Goal: Information Seeking & Learning: Learn about a topic

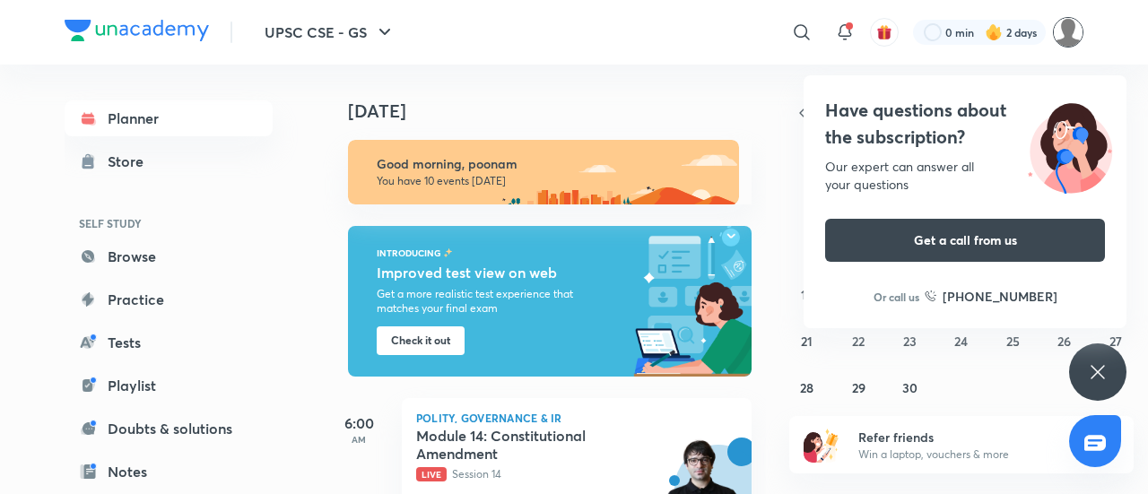
click at [1074, 26] on img at bounding box center [1068, 32] width 31 height 31
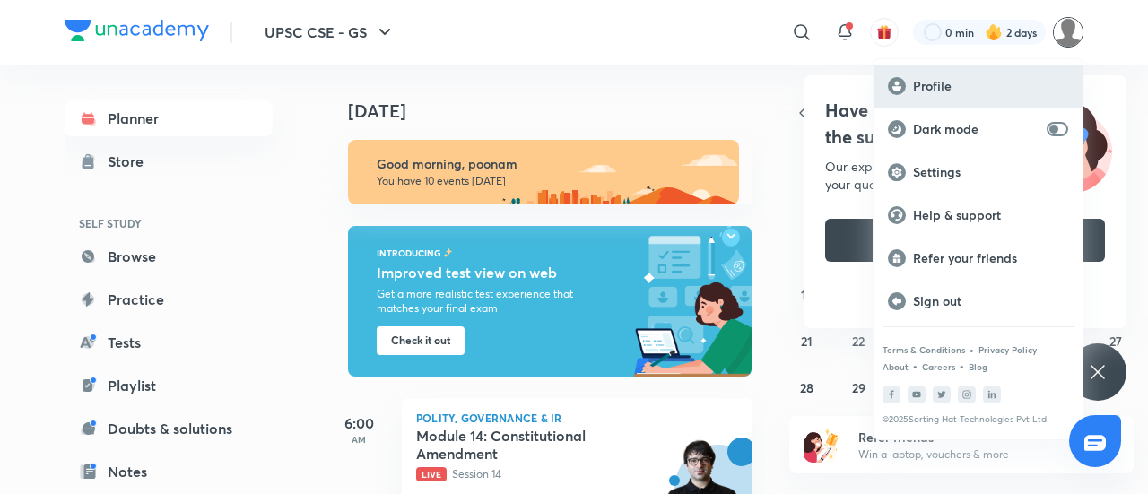
click at [962, 91] on p "Profile" at bounding box center [990, 86] width 155 height 16
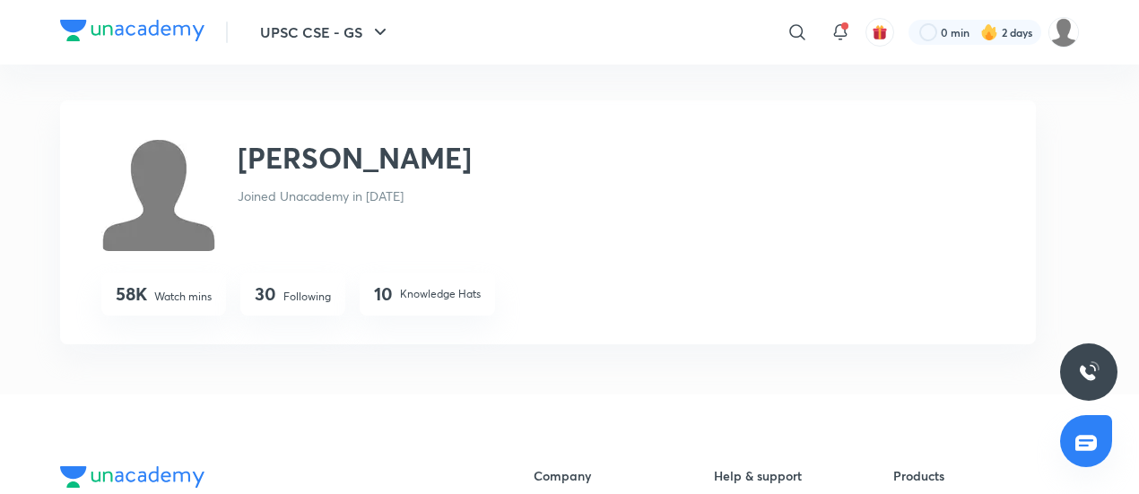
click at [163, 223] on img at bounding box center [158, 193] width 115 height 115
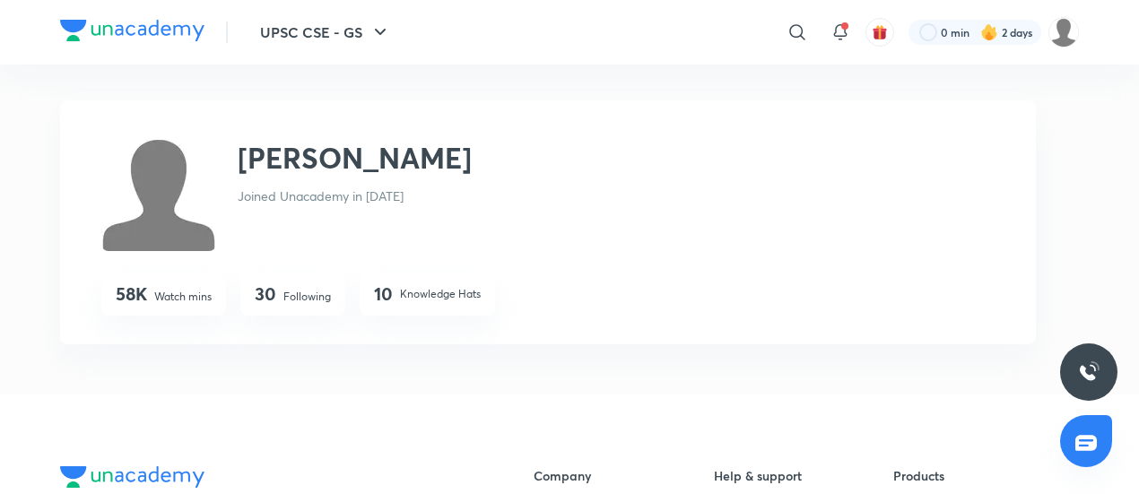
click at [163, 223] on img at bounding box center [158, 193] width 115 height 115
click at [129, 31] on img at bounding box center [132, 31] width 144 height 22
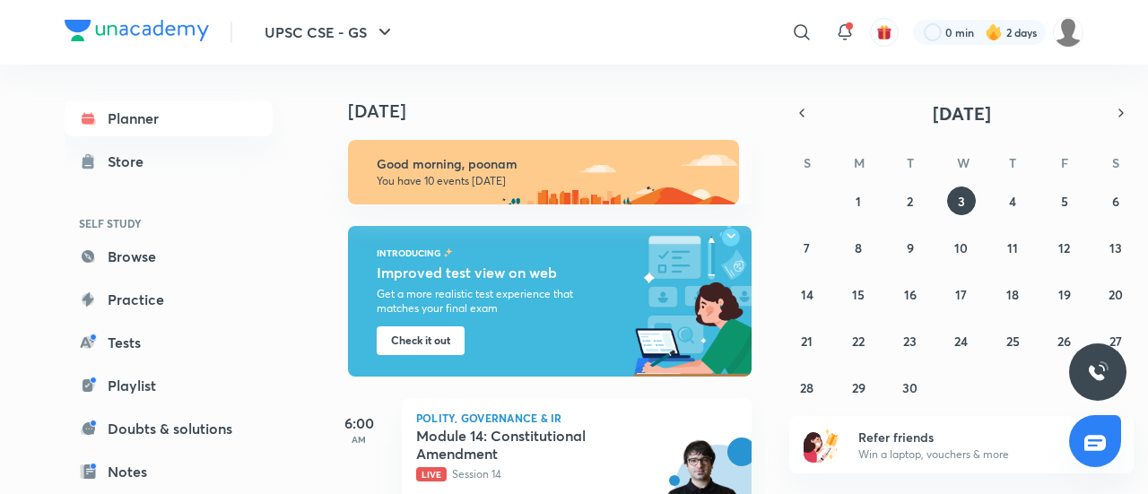
click at [1071, 48] on div "​ 0 min 2 days" at bounding box center [787, 32] width 594 height 43
click at [1069, 38] on img at bounding box center [1068, 32] width 31 height 31
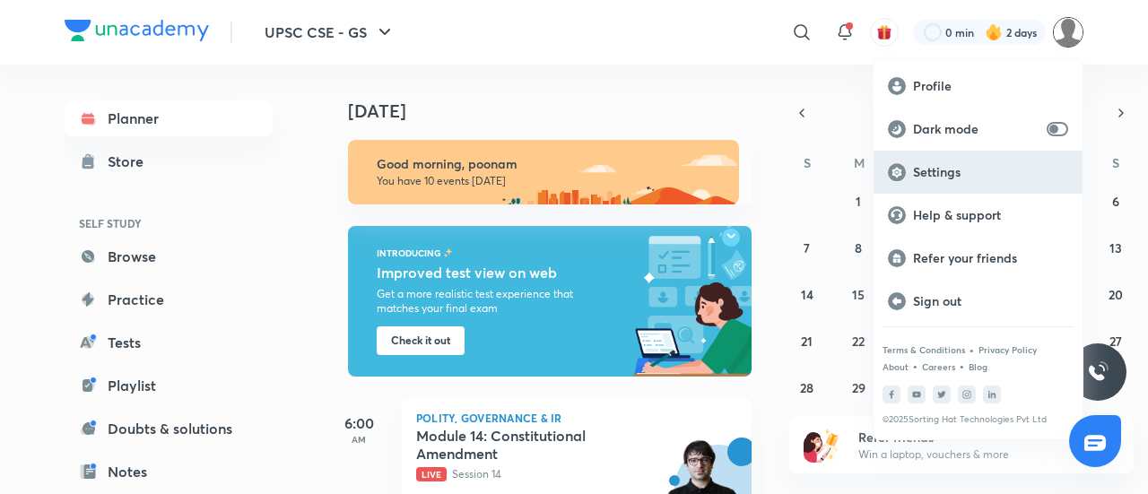
click at [956, 180] on div "Settings" at bounding box center [978, 172] width 209 height 43
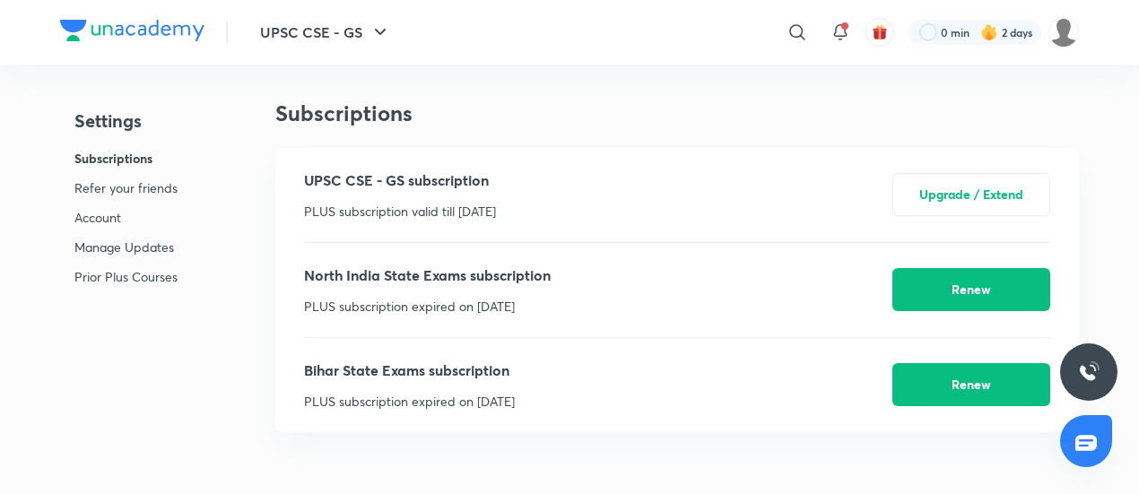
click at [107, 213] on p "Account" at bounding box center [125, 217] width 103 height 19
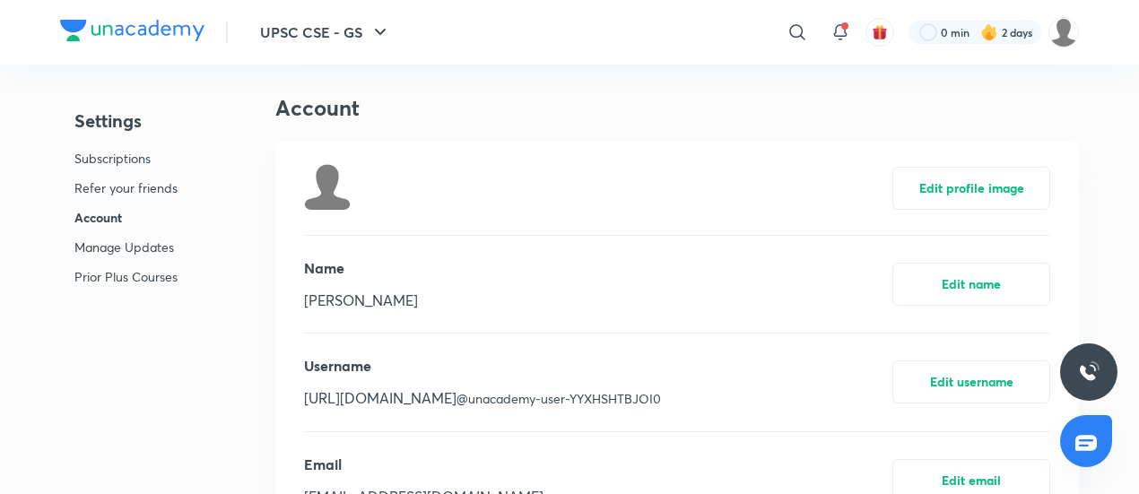
scroll to position [713, 0]
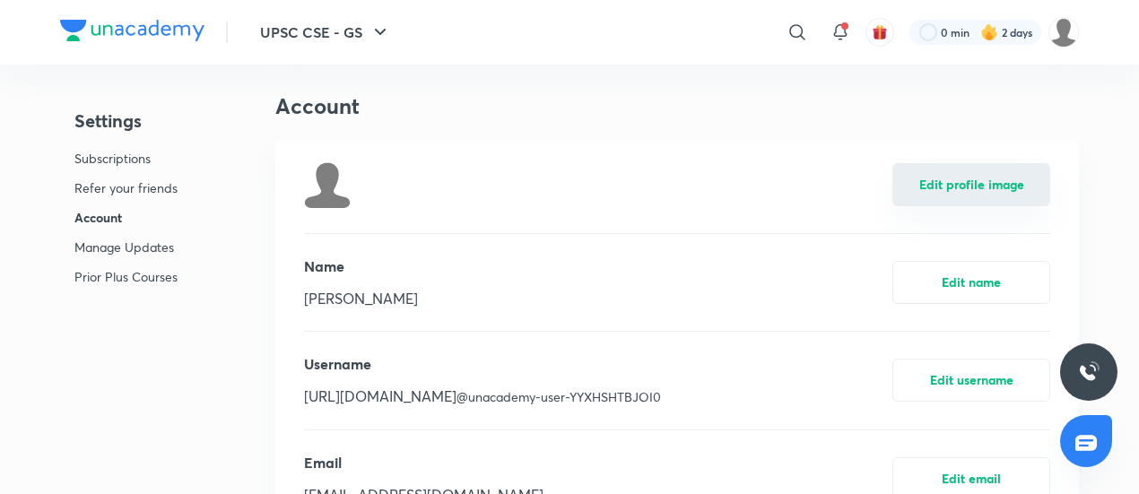
click at [969, 188] on button "Edit profile image" at bounding box center [972, 184] width 158 height 43
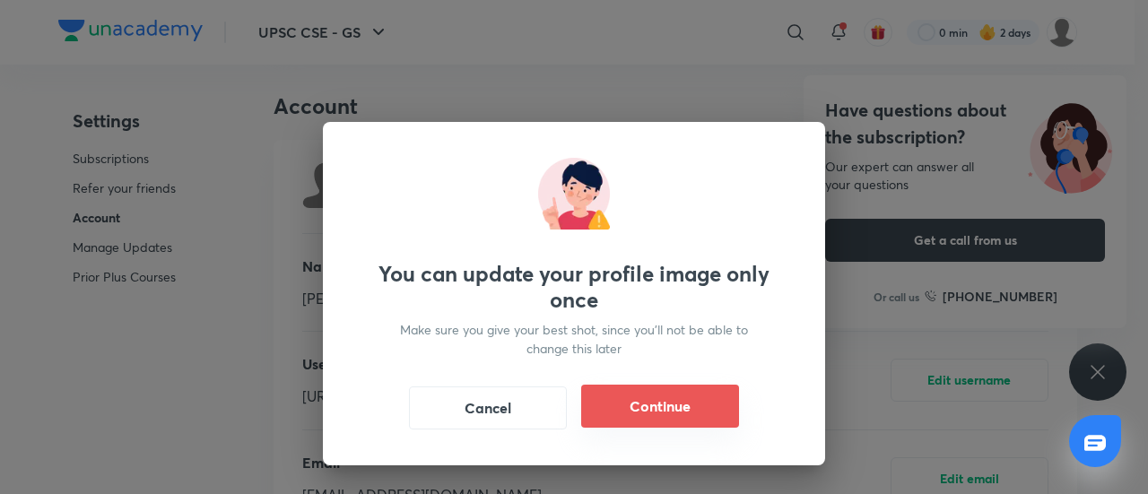
click at [648, 403] on button "Continue" at bounding box center [660, 406] width 158 height 43
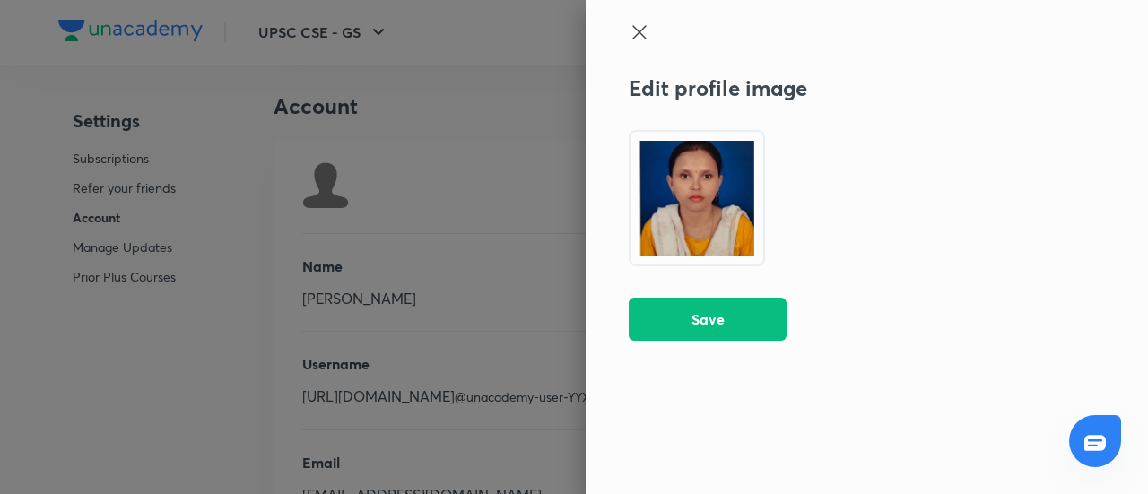
click at [637, 30] on icon at bounding box center [639, 31] width 13 height 13
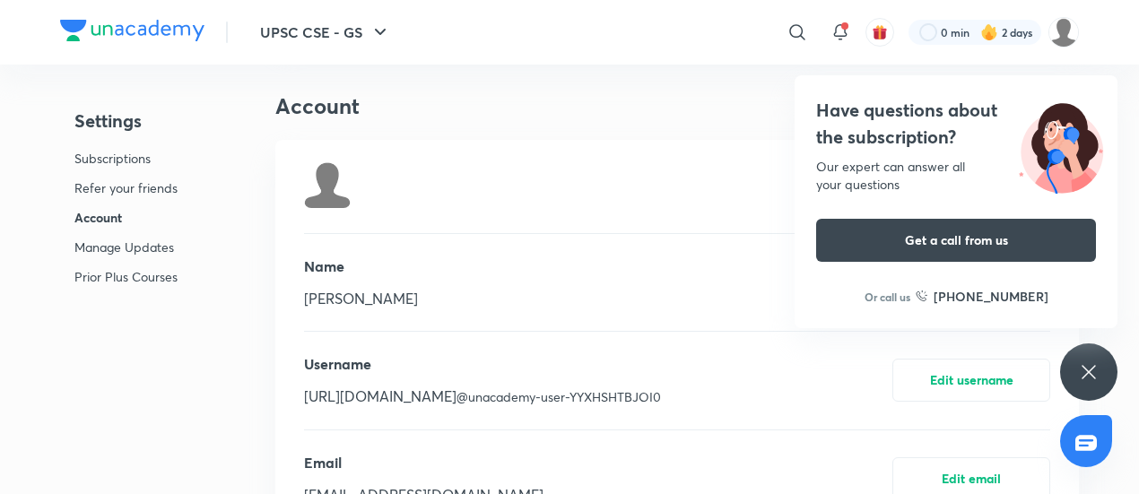
click at [572, 188] on div "Edit profile image" at bounding box center [677, 186] width 746 height 92
click at [703, 94] on h3 "Account" at bounding box center [677, 106] width 804 height 26
click at [104, 217] on p "Account" at bounding box center [125, 217] width 103 height 19
click at [915, 243] on button "Get a call from us" at bounding box center [956, 238] width 280 height 43
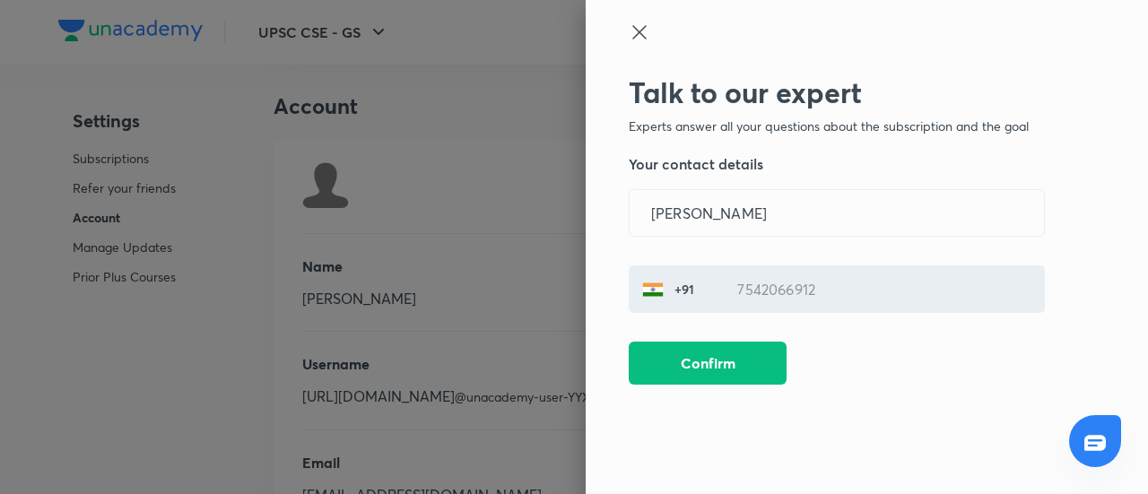
click at [644, 34] on icon at bounding box center [640, 33] width 22 height 22
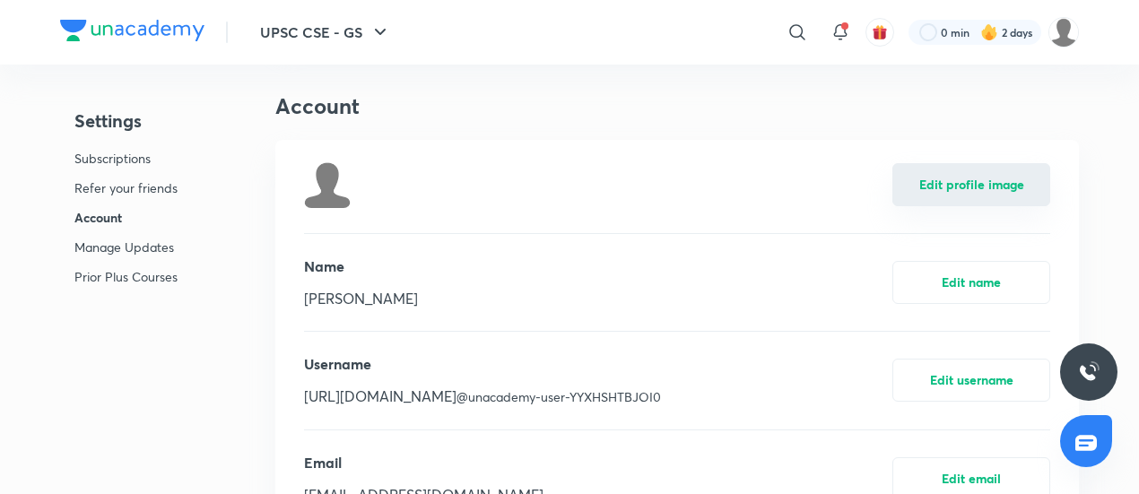
click at [937, 188] on button "Edit profile image" at bounding box center [972, 184] width 158 height 43
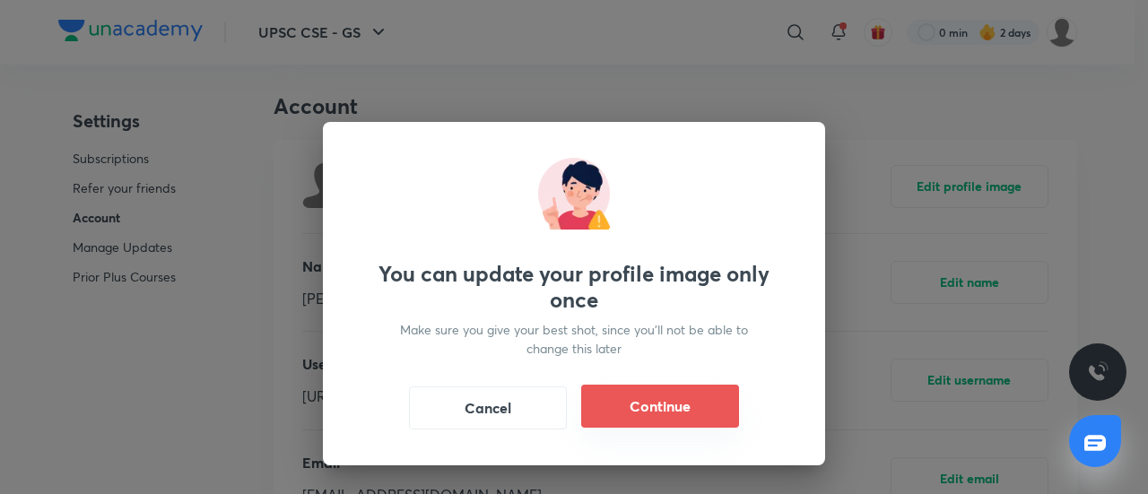
click at [677, 406] on button "Continue" at bounding box center [660, 406] width 158 height 43
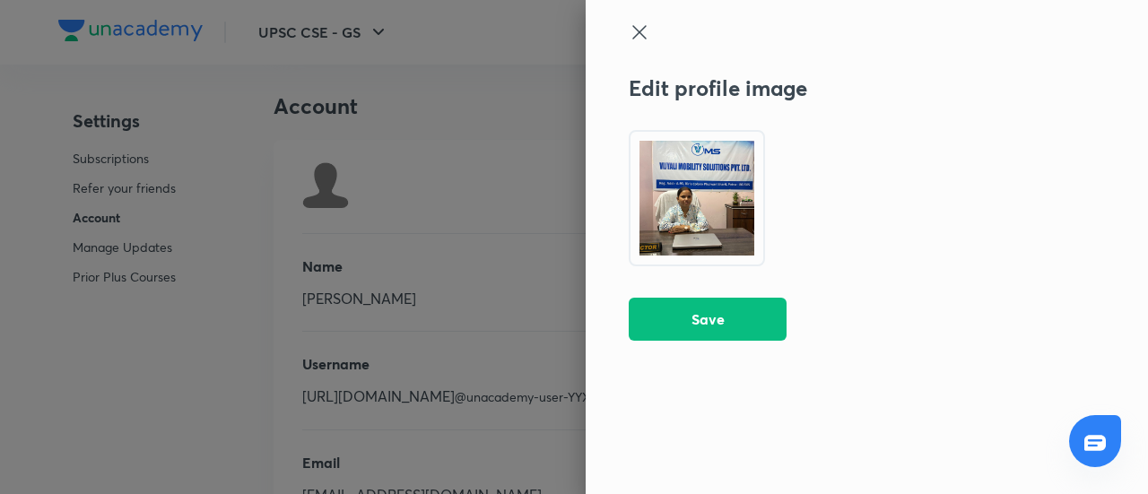
click at [642, 33] on icon at bounding box center [640, 33] width 22 height 22
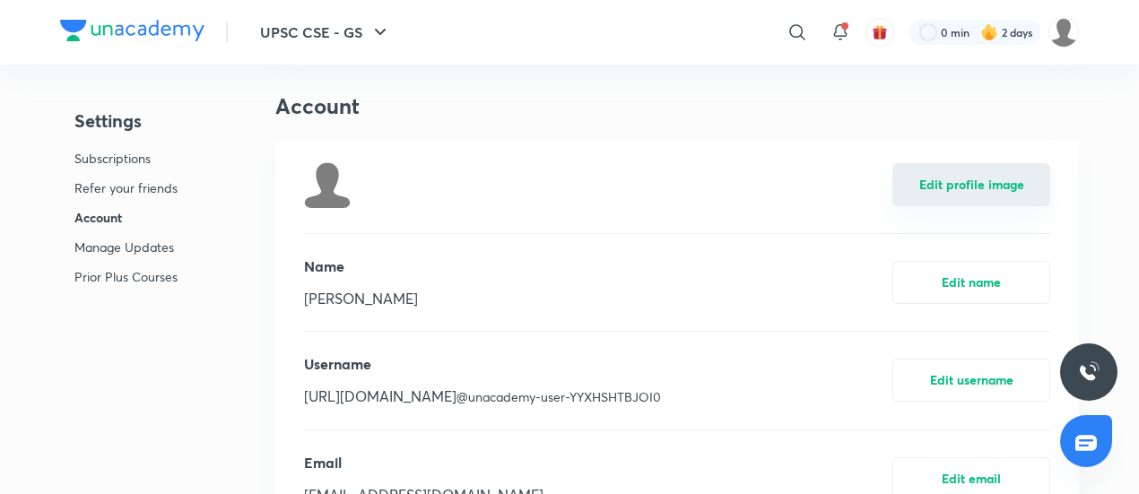
click at [941, 190] on button "Edit profile image" at bounding box center [972, 184] width 158 height 43
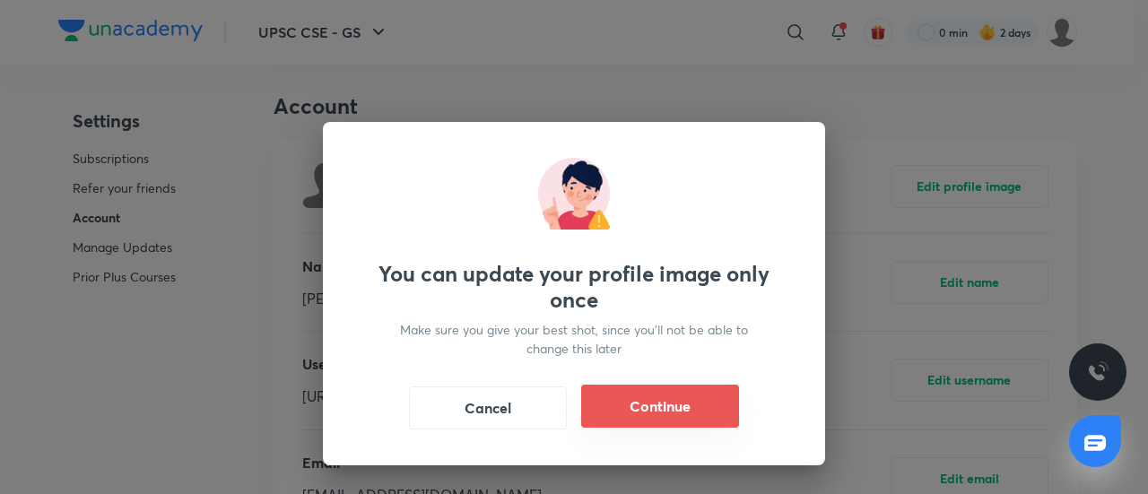
click at [646, 405] on button "Continue" at bounding box center [660, 406] width 158 height 43
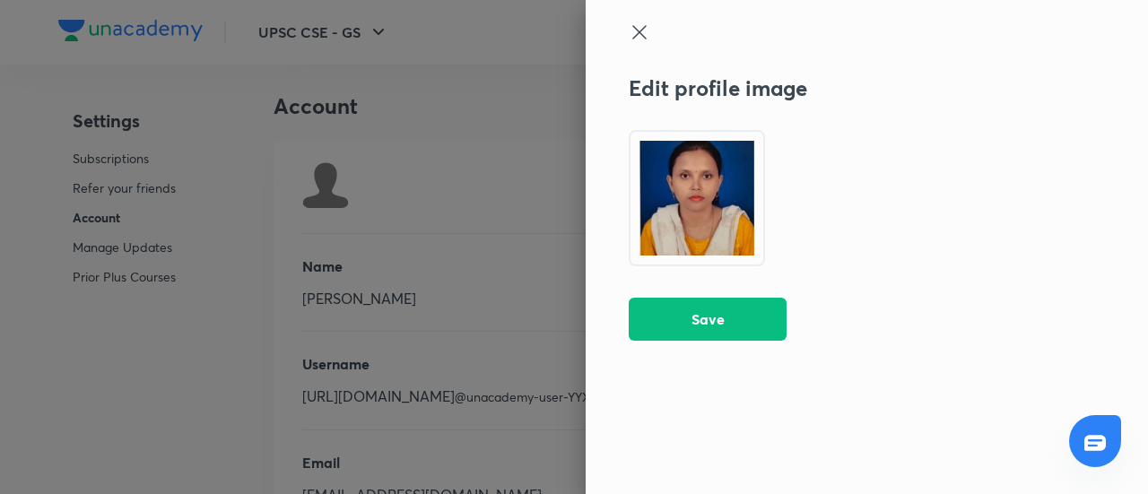
click at [638, 26] on icon at bounding box center [640, 33] width 22 height 22
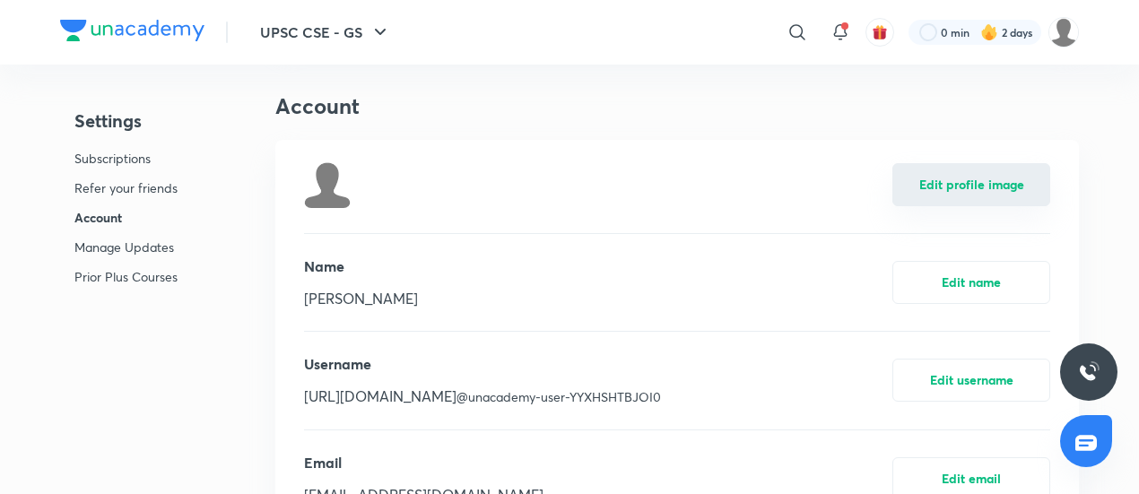
click at [942, 195] on button "Edit profile image" at bounding box center [972, 184] width 158 height 43
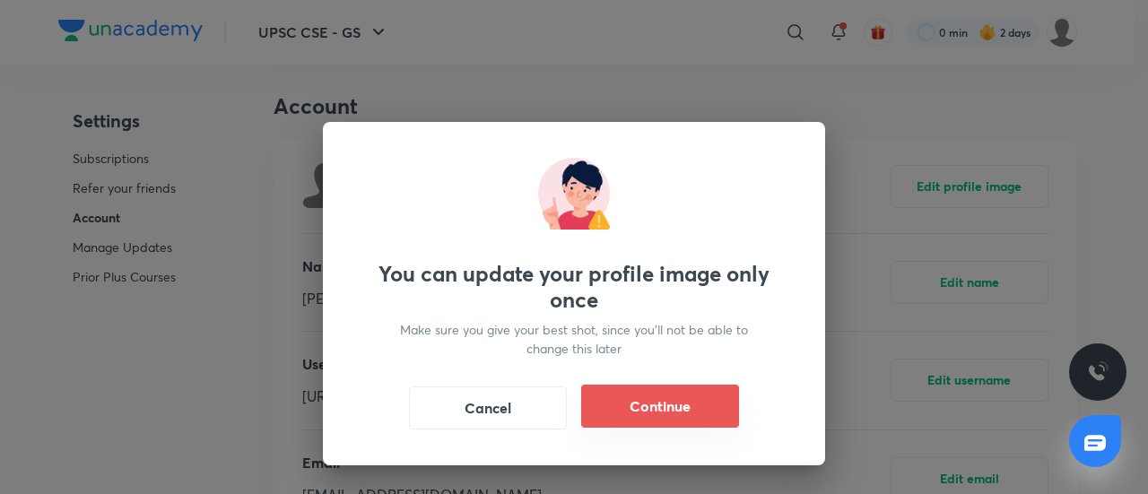
click at [654, 403] on button "Continue" at bounding box center [660, 406] width 158 height 43
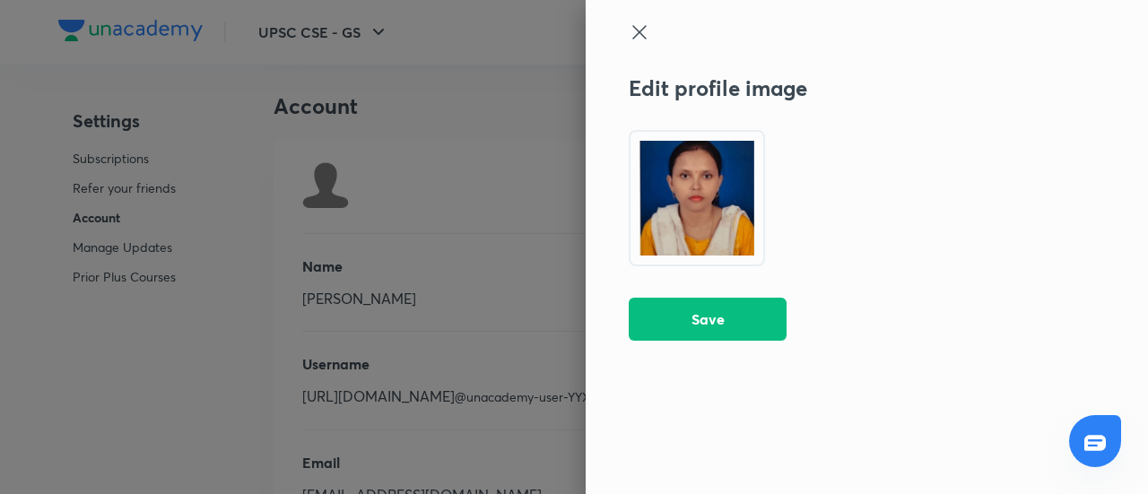
click at [633, 31] on icon at bounding box center [640, 33] width 22 height 22
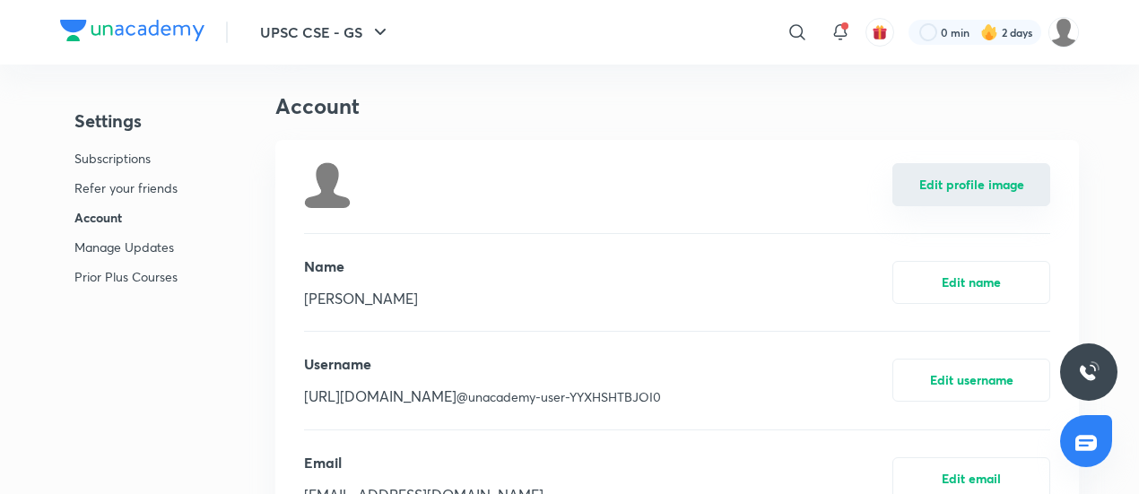
click at [924, 182] on button "Edit profile image" at bounding box center [972, 184] width 158 height 43
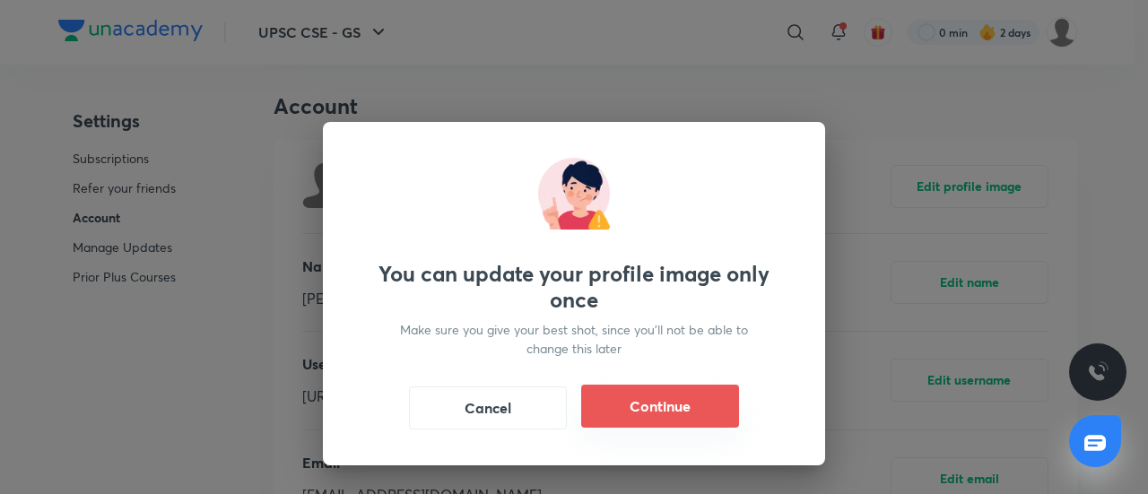
click at [683, 397] on button "Continue" at bounding box center [660, 406] width 158 height 43
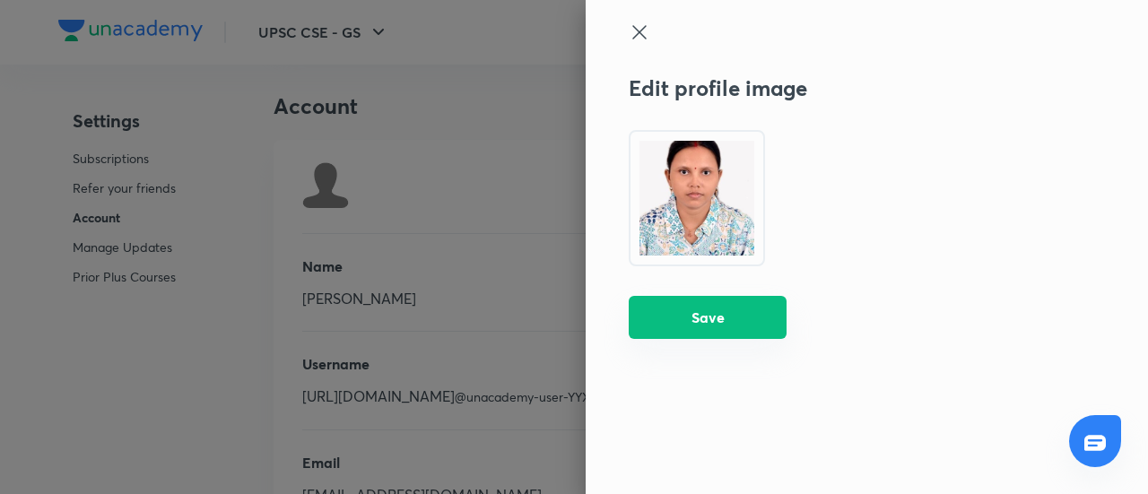
click at [711, 321] on button "Save" at bounding box center [708, 317] width 158 height 43
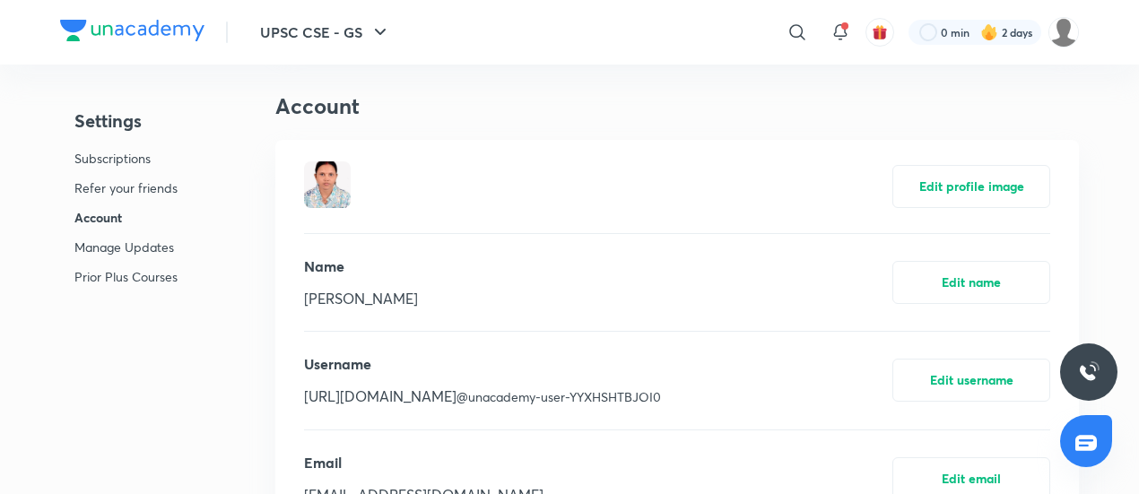
scroll to position [280, 0]
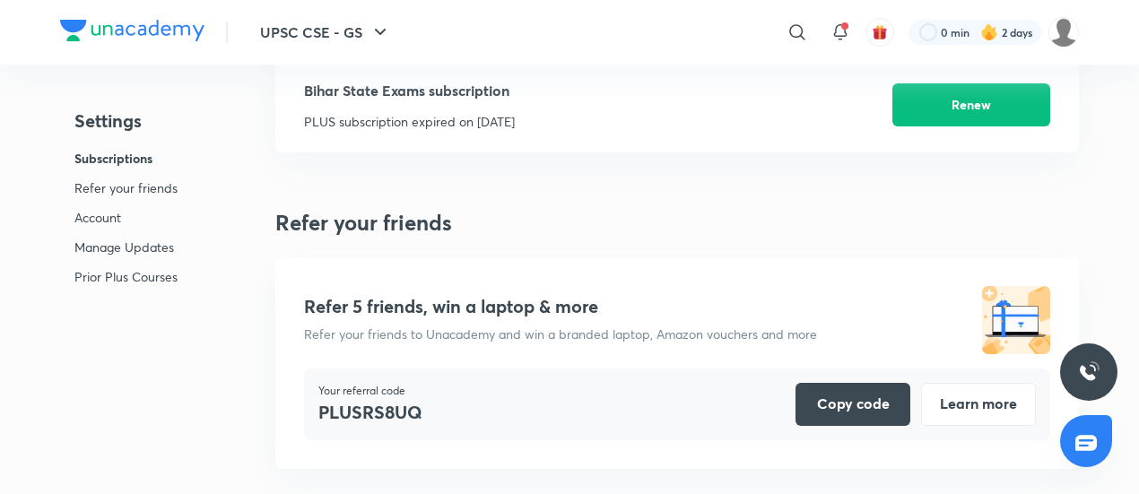
click at [138, 31] on img at bounding box center [132, 31] width 144 height 22
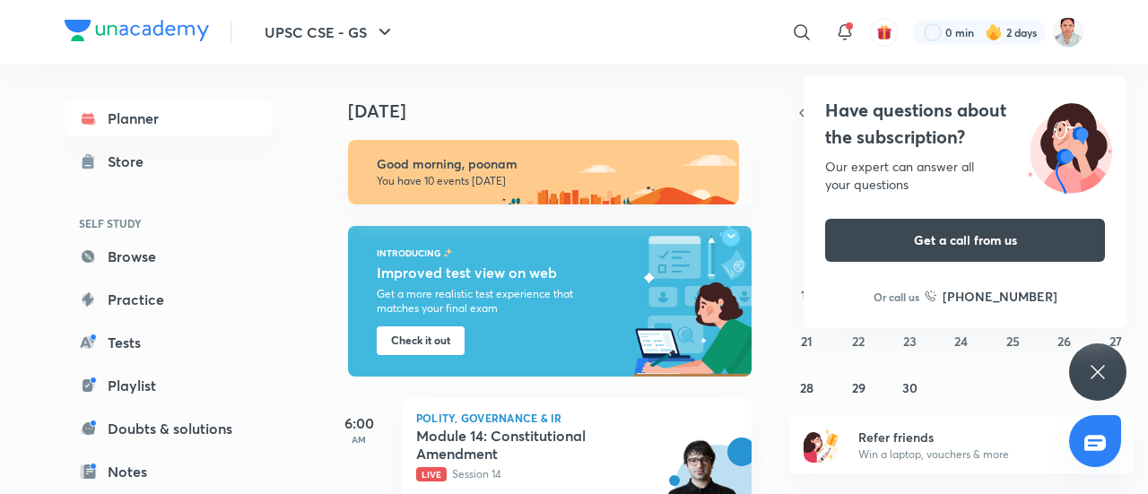
click at [1147, 462] on div "UPSC CSE - GS ​ 0 min 2 days Planner Store SELF STUDY Browse Practice Tests Pla…" at bounding box center [574, 247] width 1148 height 494
click at [768, 191] on div "[DATE] Good morning, poonam You have 10 events [DATE] INTRODUCING Improved test…" at bounding box center [734, 280] width 822 height 430
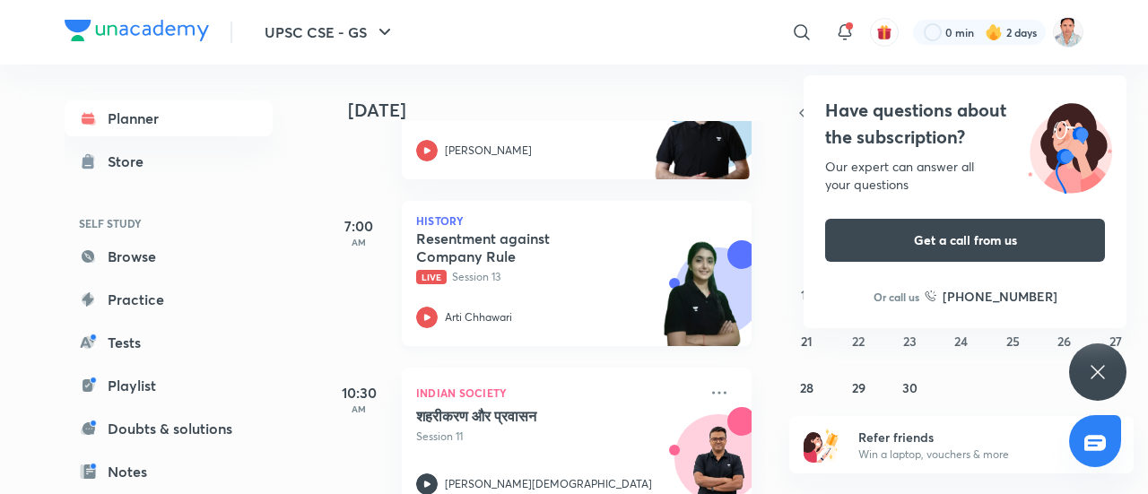
click at [486, 277] on p "Live Session 13" at bounding box center [557, 277] width 282 height 16
